Goal: Transaction & Acquisition: Purchase product/service

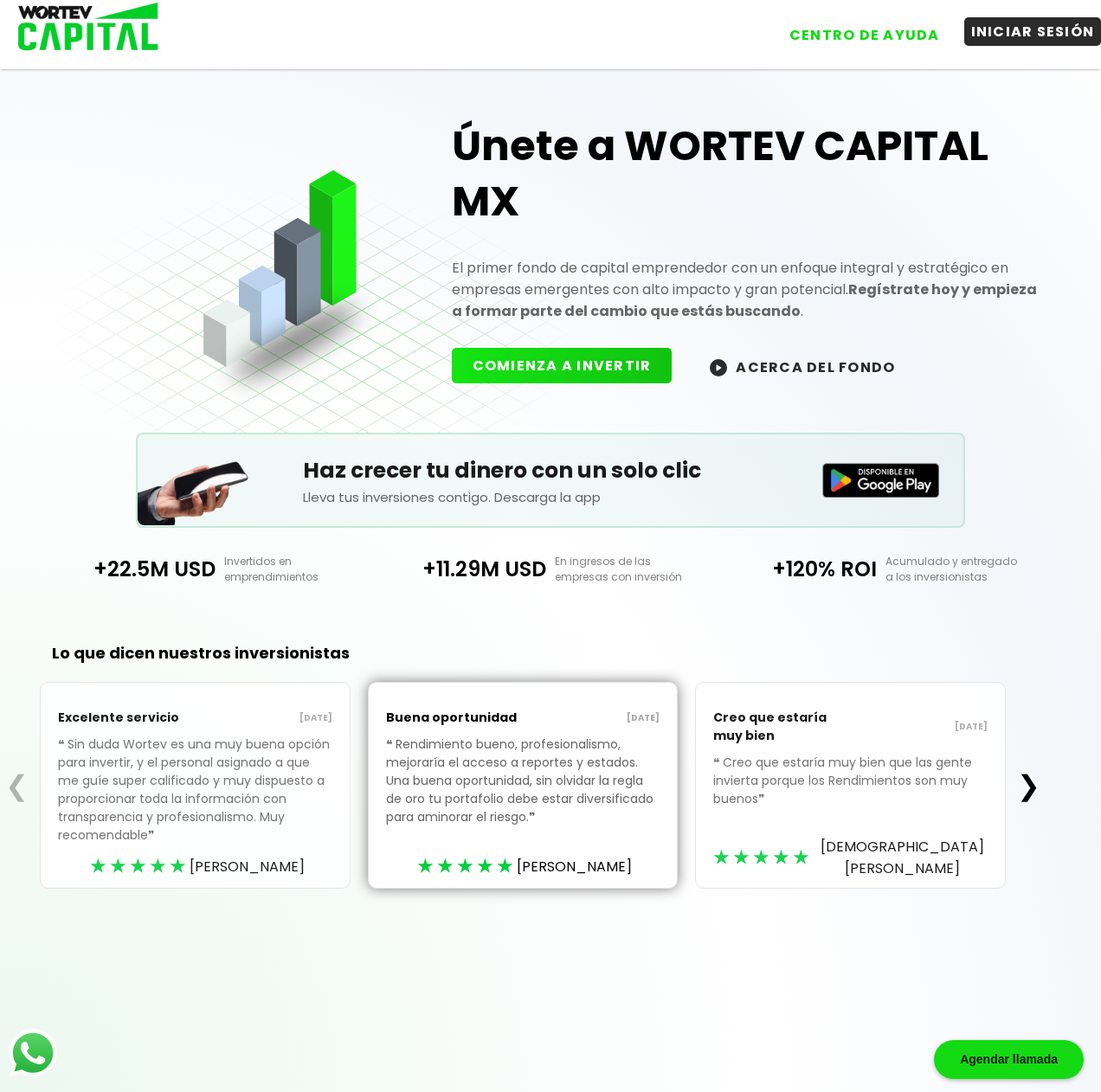
click at [1019, 31] on button "INICIAR SESIÓN" at bounding box center [1032, 31] width 137 height 29
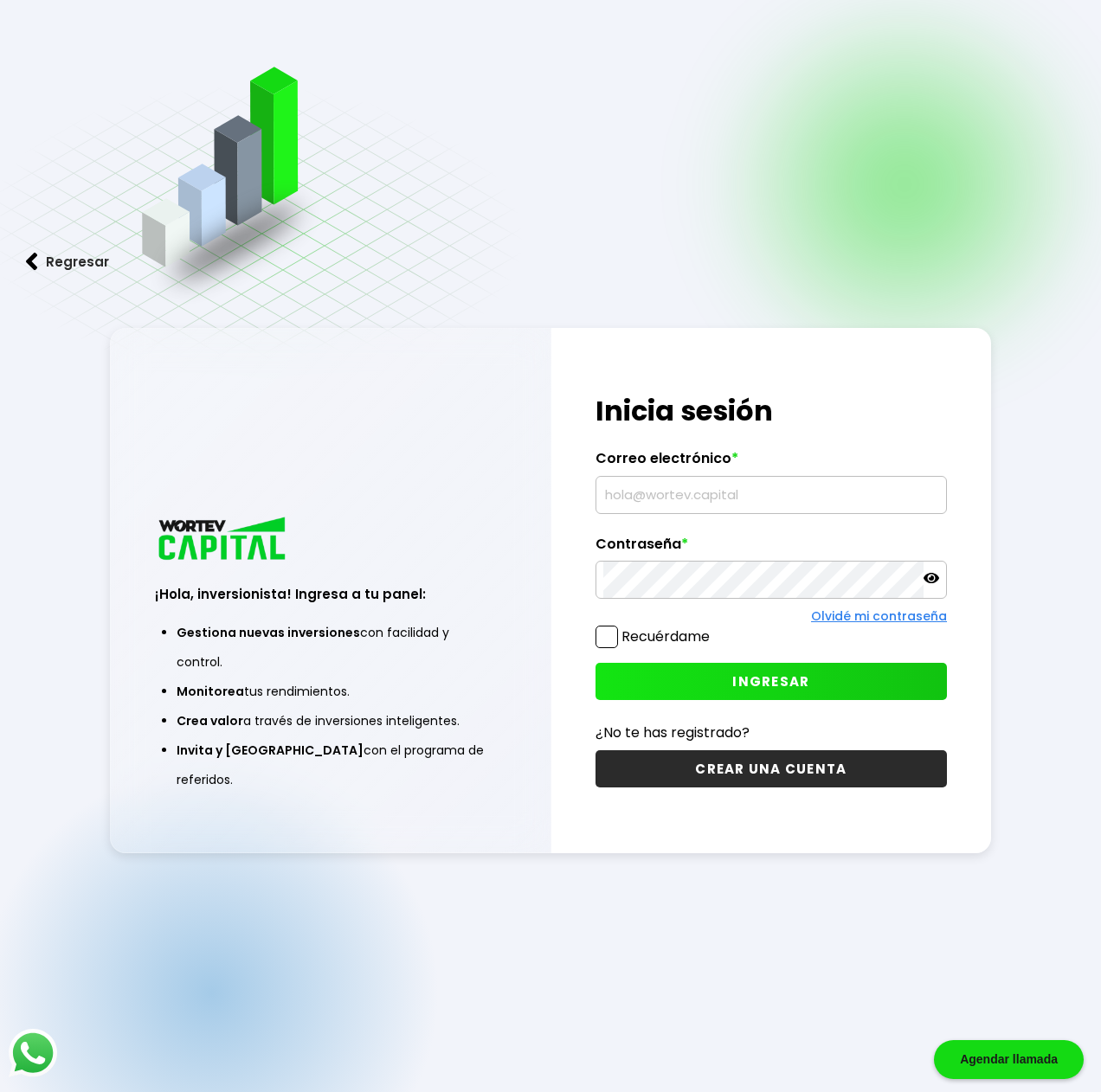
drag, startPoint x: 638, startPoint y: 488, endPoint x: 641, endPoint y: 507, distance: 19.2
click at [638, 489] on input "text" at bounding box center [771, 495] width 336 height 36
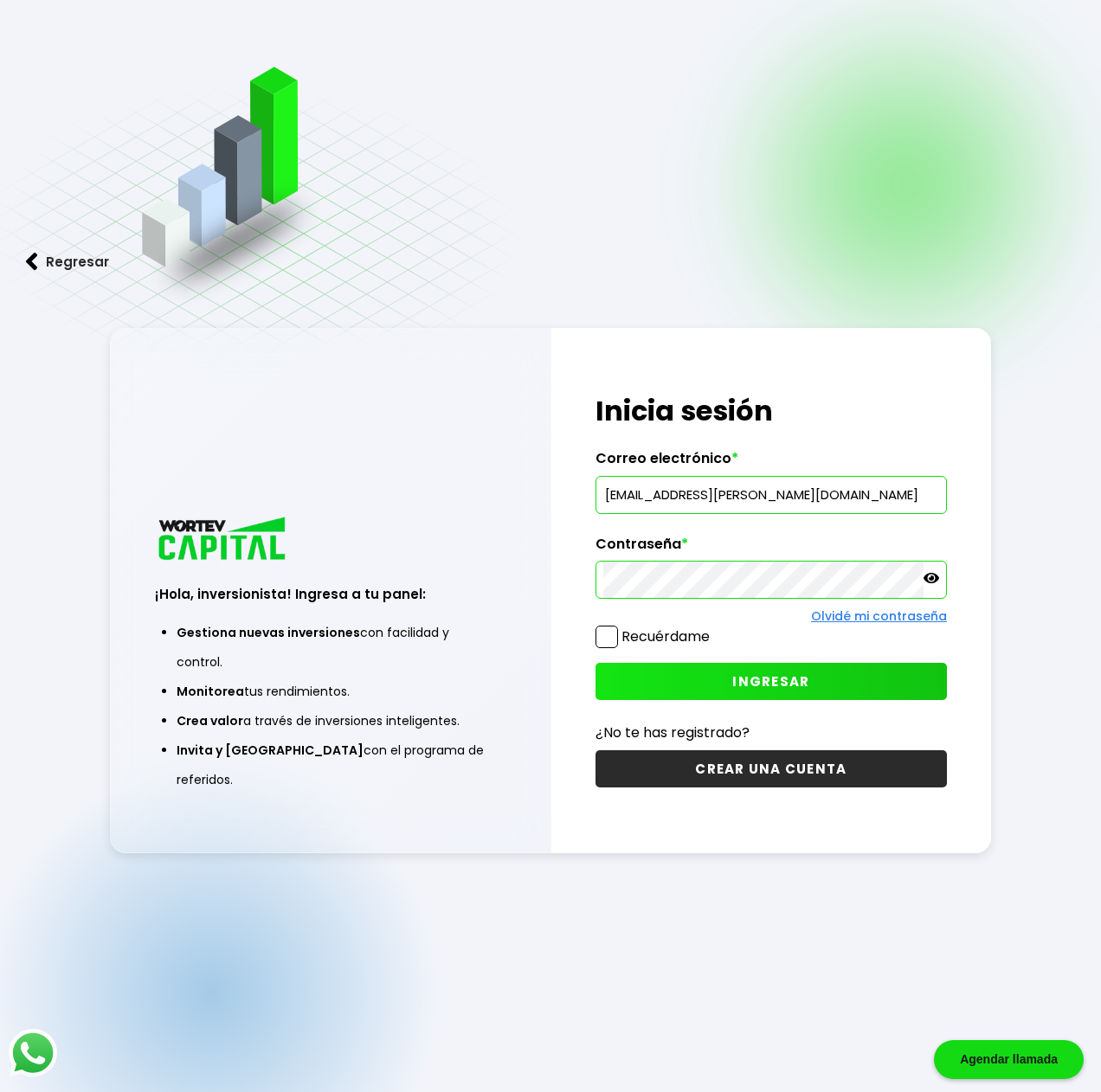
type input "[EMAIL_ADDRESS][PERSON_NAME][DOMAIN_NAME]"
click at [597, 636] on span at bounding box center [607, 637] width 23 height 23
click at [713, 628] on input "Recuérdame" at bounding box center [713, 628] width 0 height 0
click at [700, 681] on button "INGRESAR" at bounding box center [771, 681] width 351 height 37
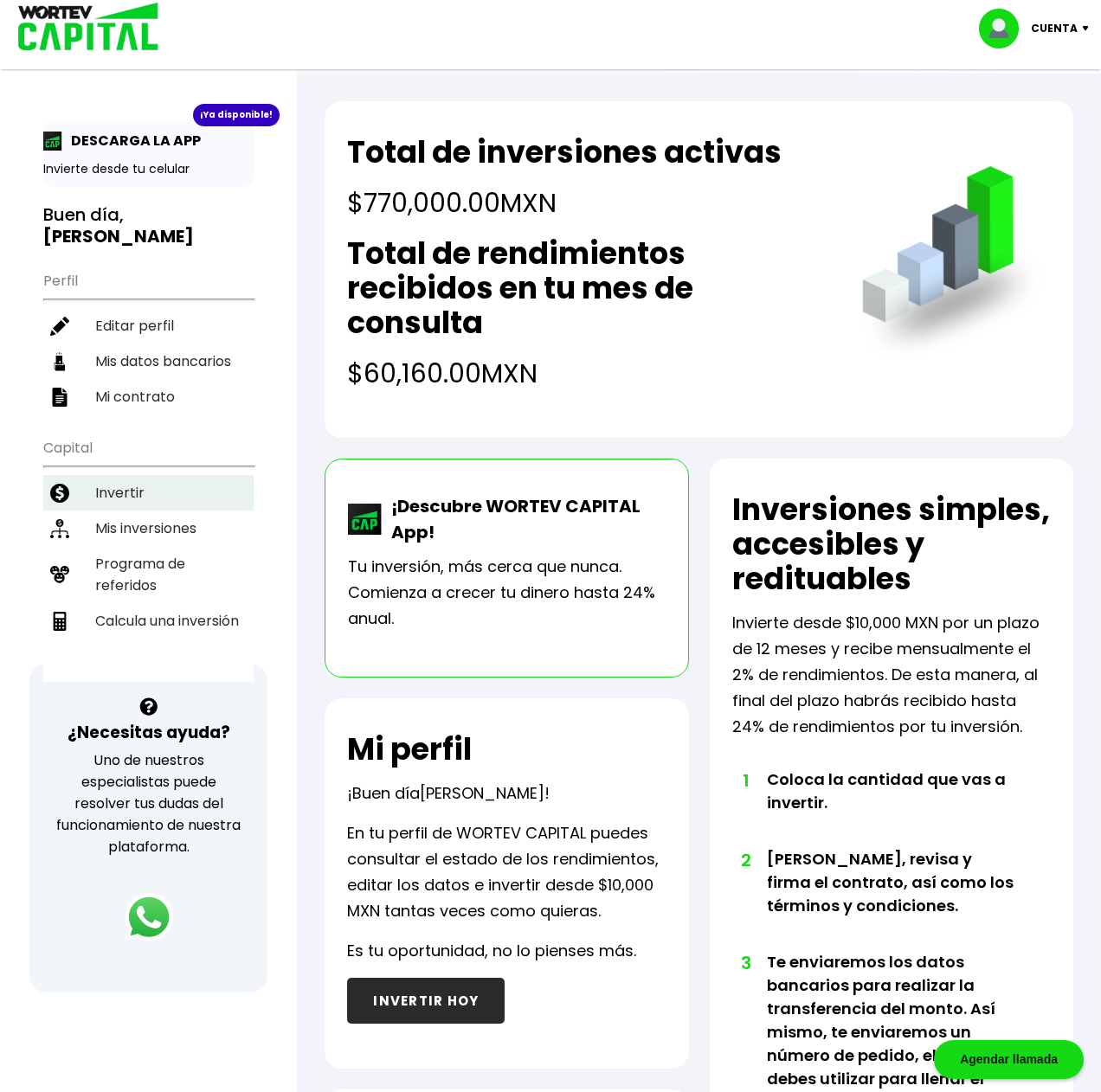
click at [124, 475] on li "Invertir" at bounding box center [148, 492] width 210 height 35
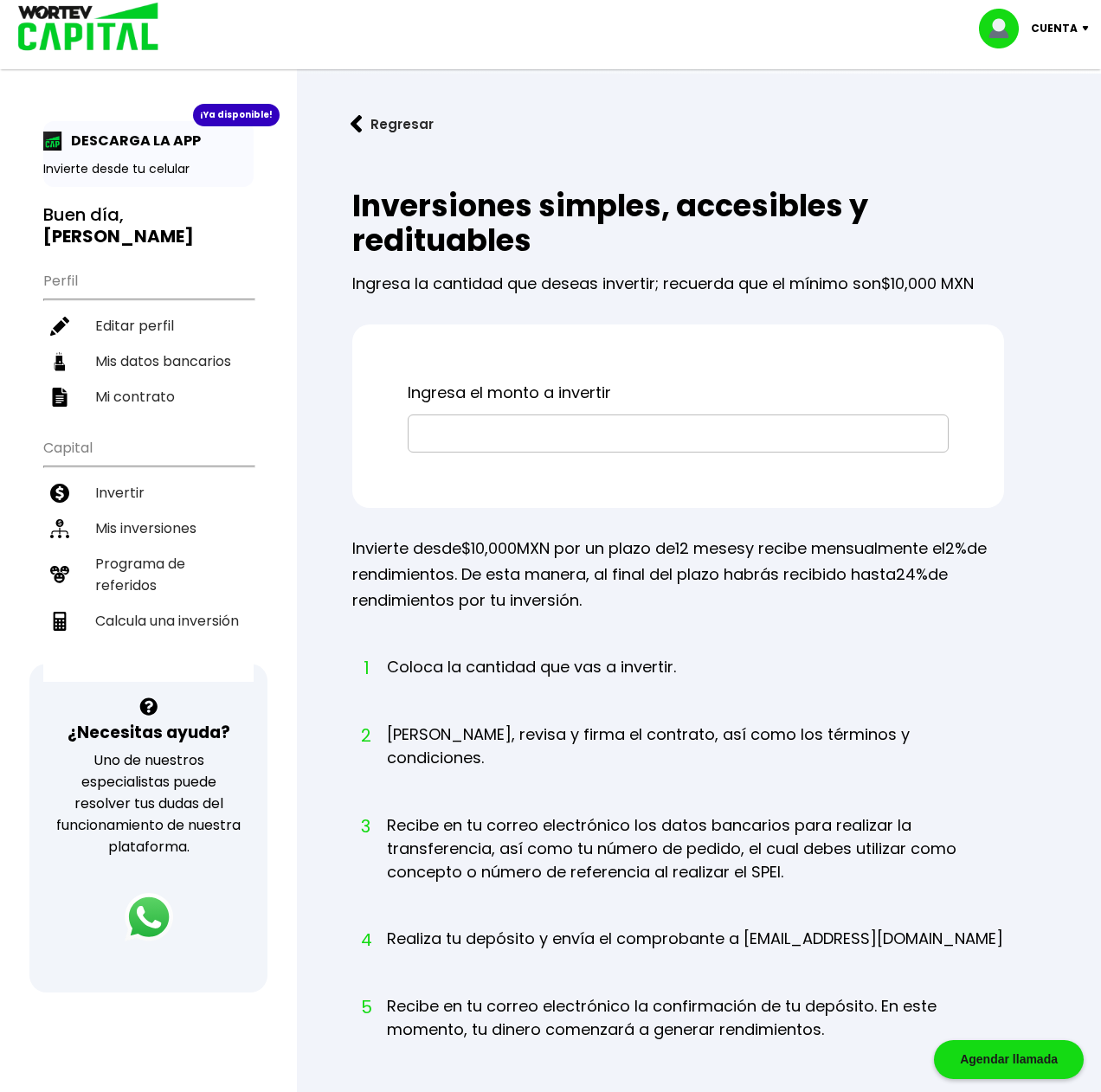
click at [511, 436] on input "text" at bounding box center [677, 433] width 525 height 36
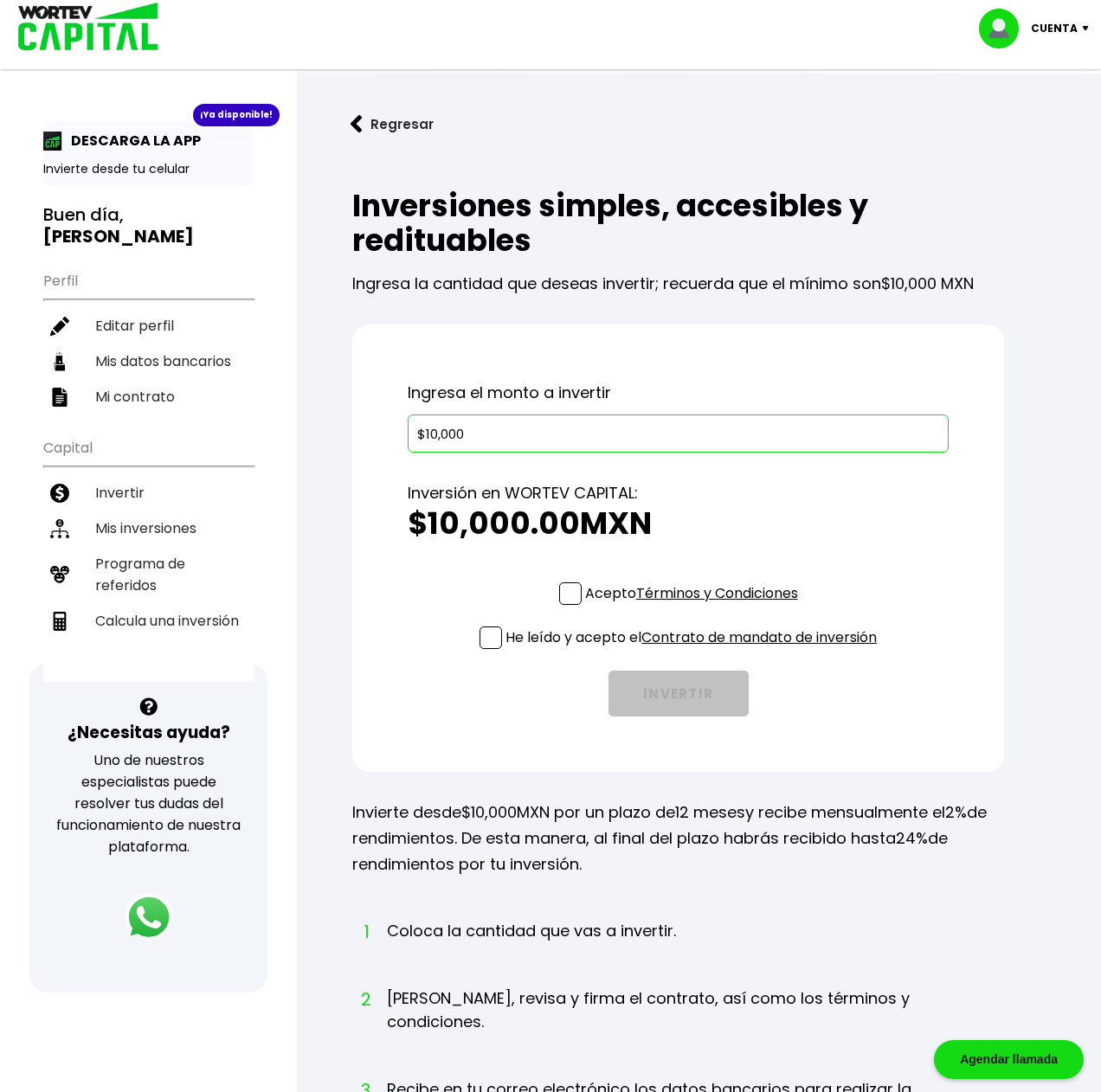
type input "$10,000"
click at [565, 592] on span at bounding box center [571, 593] width 23 height 23
click at [695, 607] on input "Acepto Términos y Condiciones" at bounding box center [695, 607] width 0 height 0
click at [491, 632] on span at bounding box center [490, 638] width 23 height 23
click at [488, 630] on span at bounding box center [490, 638] width 23 height 23
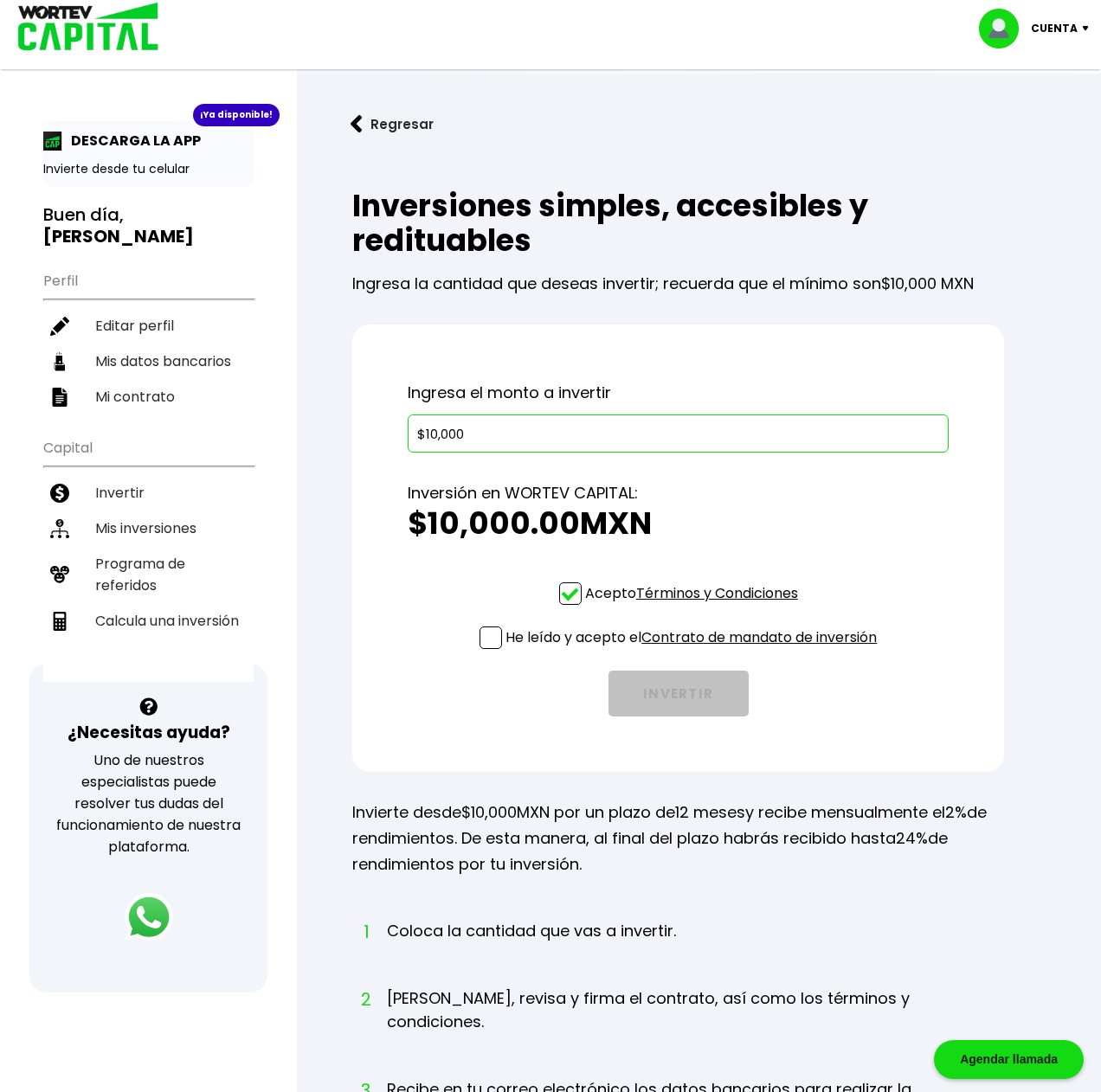
click at [695, 650] on input "He leído y acepto el Contrato de mandato de inversión" at bounding box center [695, 650] width 0 height 0
click at [662, 707] on button "INVERTIR" at bounding box center [678, 693] width 140 height 46
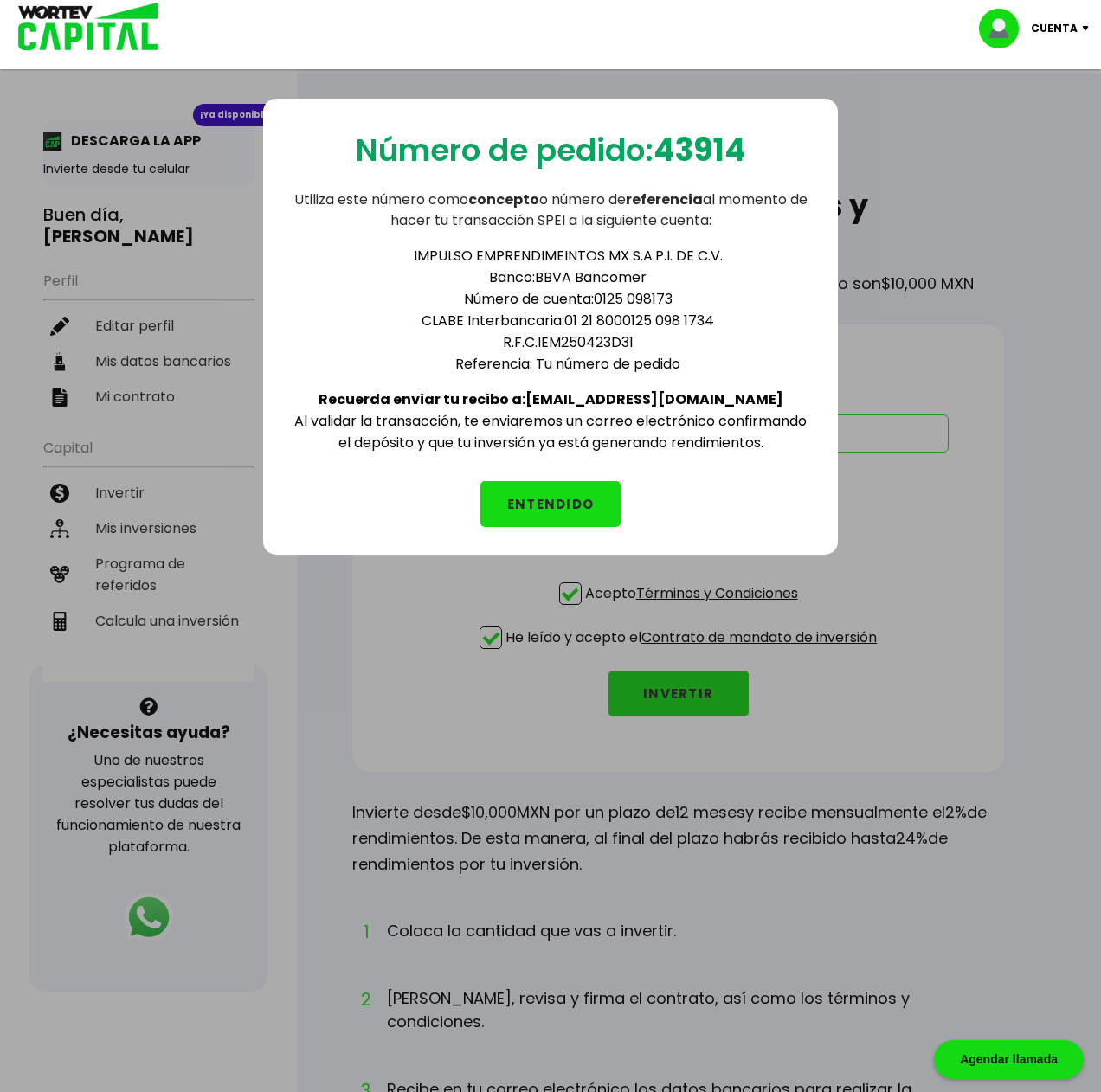
click at [567, 506] on button "ENTENDIDO" at bounding box center [550, 504] width 140 height 46
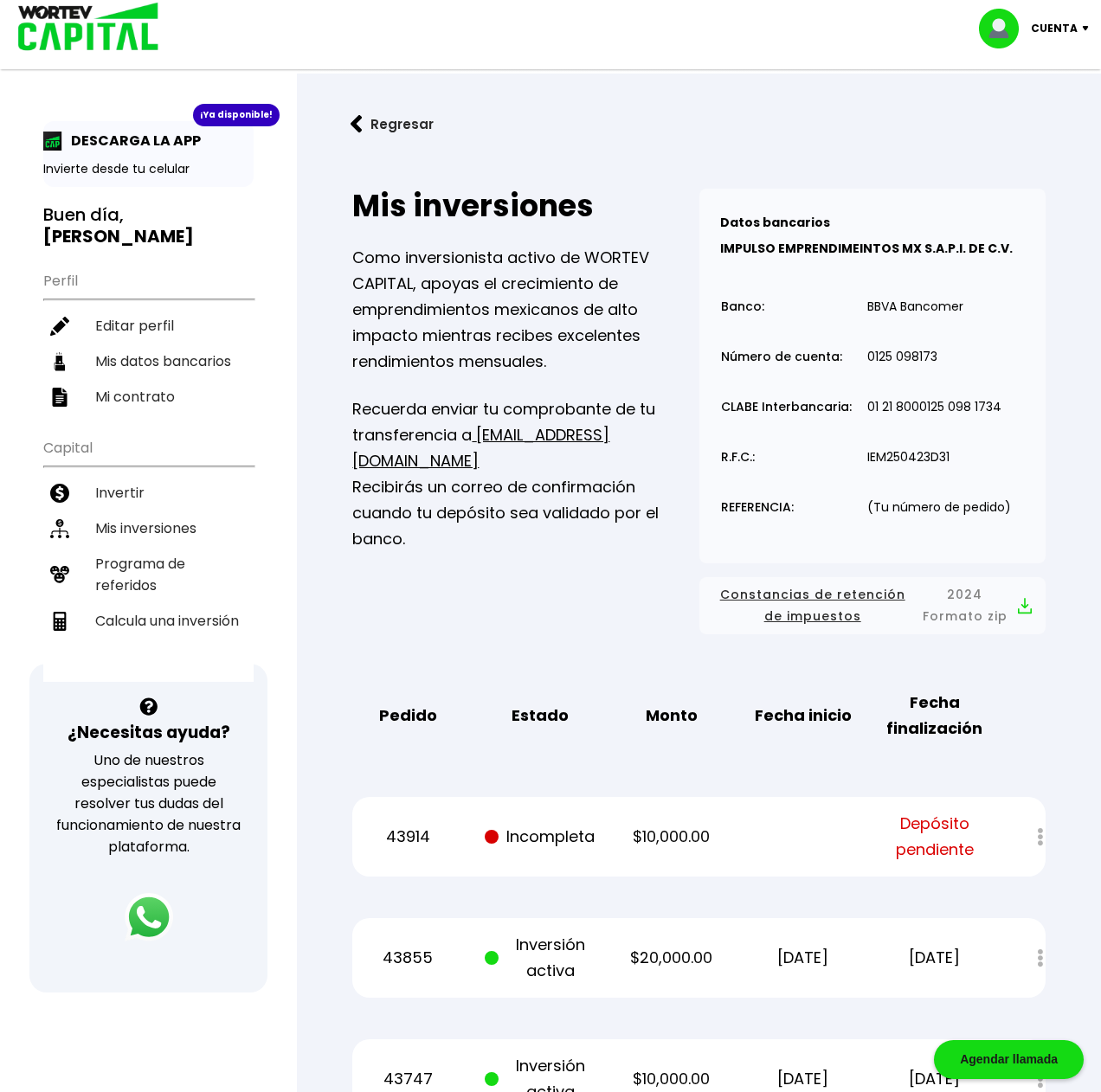
click at [243, 112] on div "¡Ya disponible!" at bounding box center [236, 115] width 87 height 23
click at [140, 139] on p "DESCARGA LA APP" at bounding box center [131, 140] width 138 height 22
click at [97, 172] on p "Invierte desde tu celular" at bounding box center [148, 169] width 210 height 18
click at [120, 510] on li "Mis inversiones" at bounding box center [148, 527] width 210 height 35
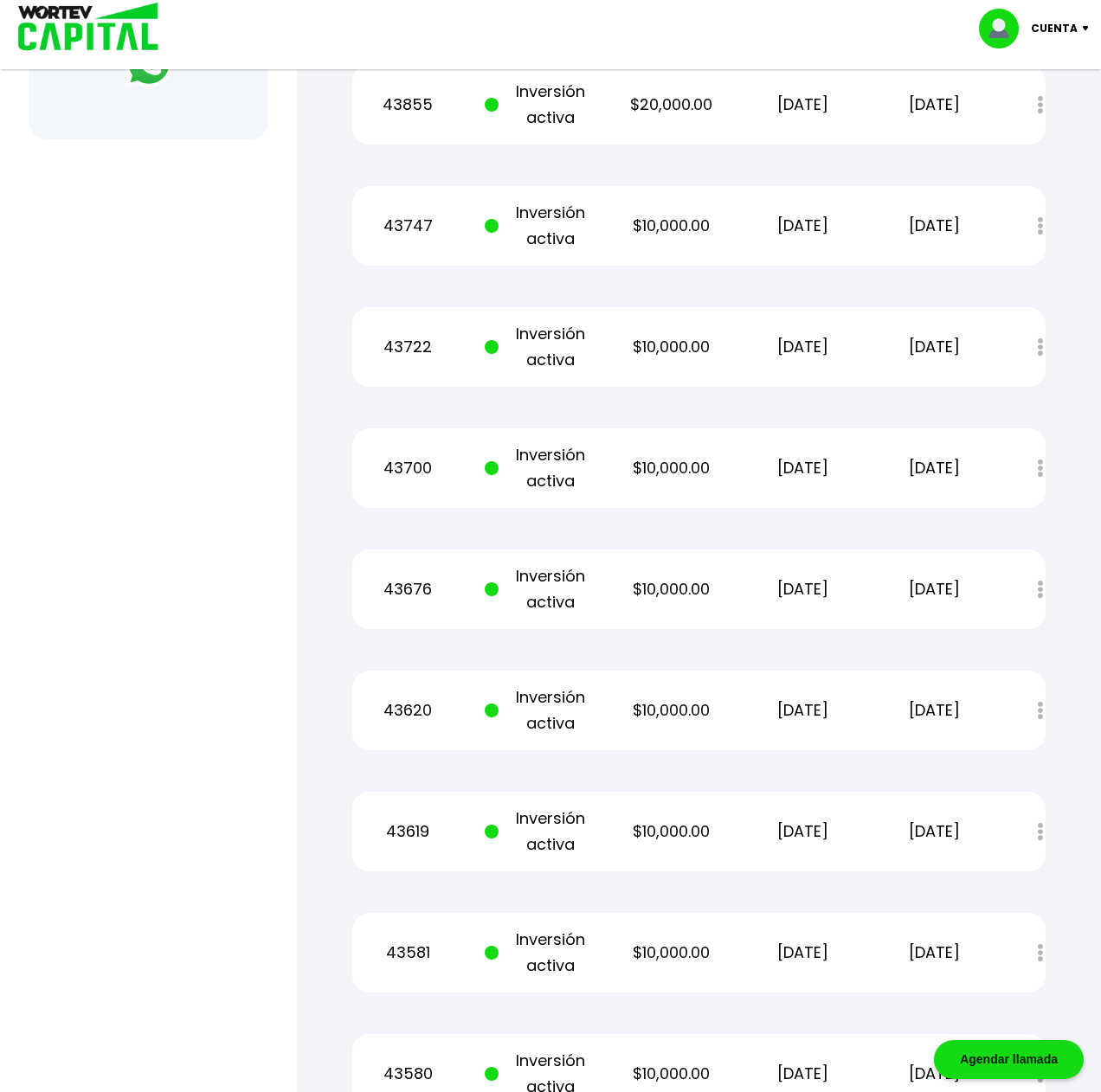
scroll to position [618, 0]
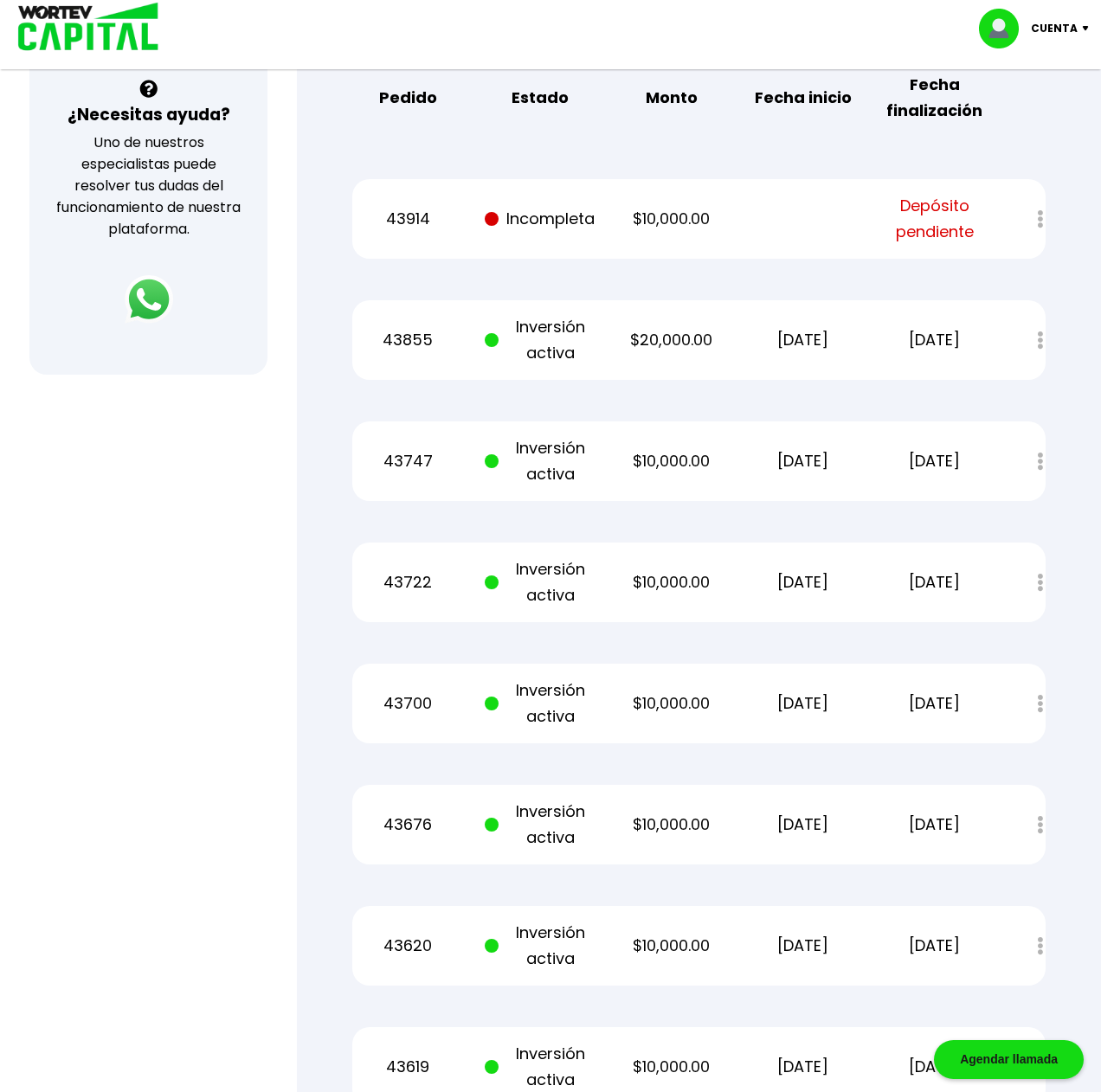
click at [1051, 30] on p "Cuenta" at bounding box center [1053, 28] width 47 height 26
click at [1038, 114] on li "Cerrar sesión" at bounding box center [1035, 114] width 138 height 35
